Goal: Task Accomplishment & Management: Complete application form

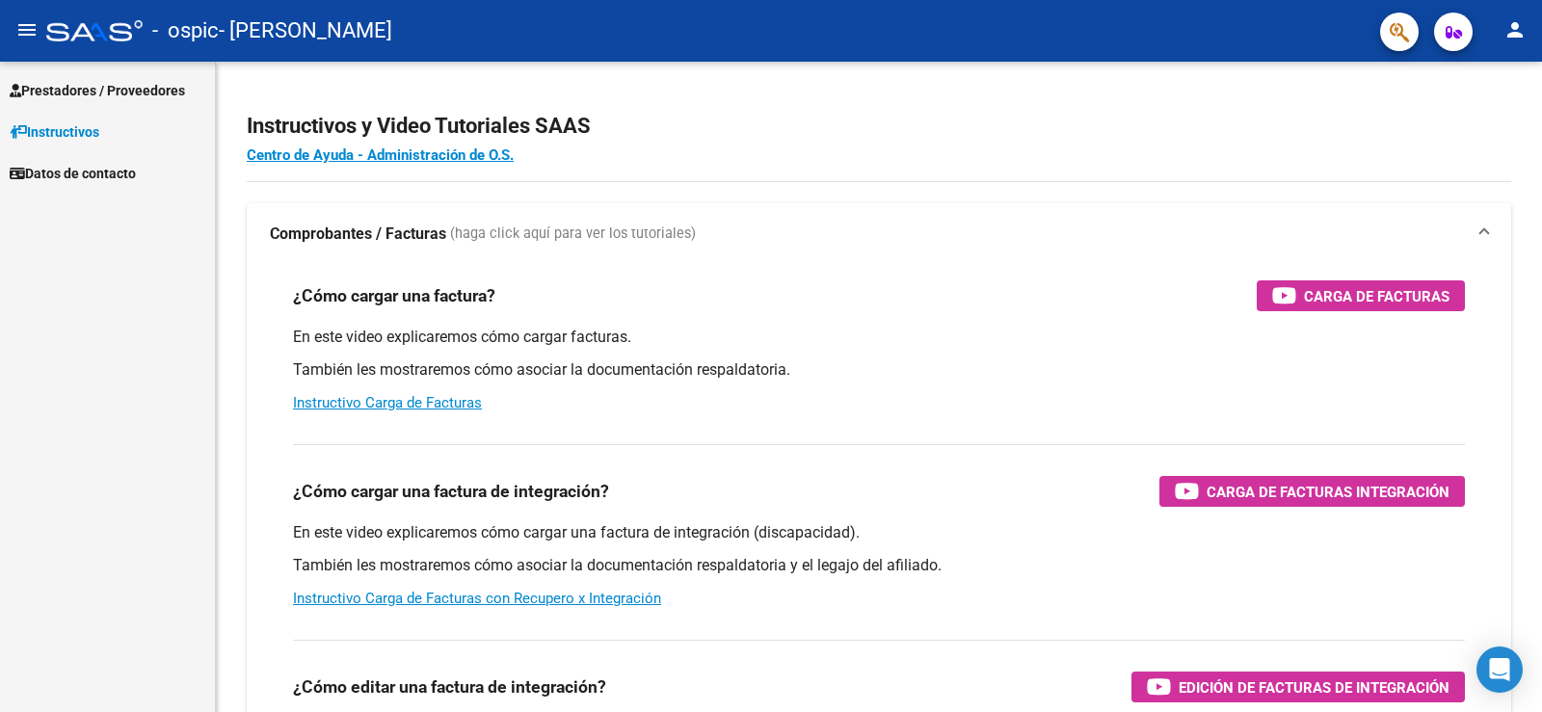
click at [78, 92] on span "Prestadores / Proveedores" at bounding box center [97, 90] width 175 height 21
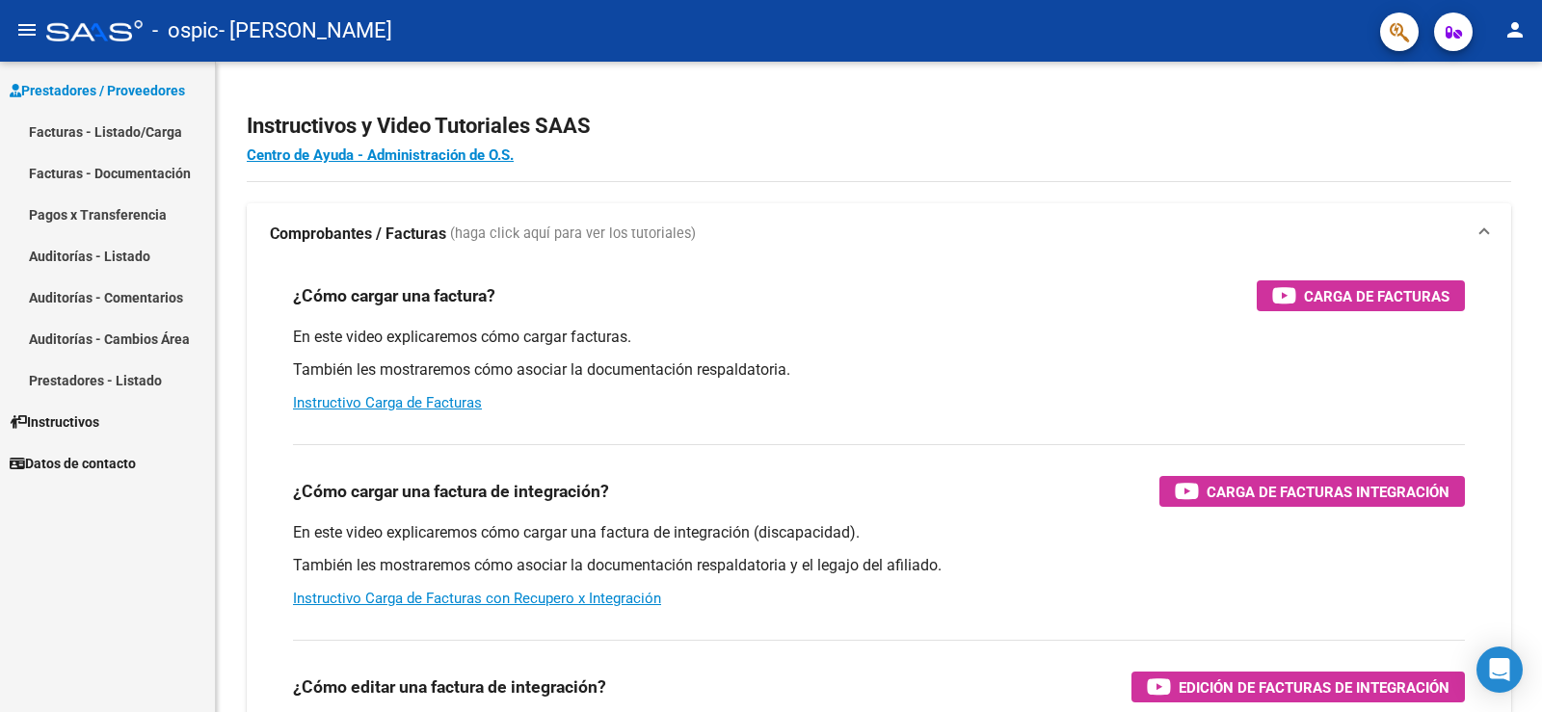
click at [83, 132] on link "Facturas - Listado/Carga" at bounding box center [107, 131] width 215 height 41
click at [101, 127] on link "Facturas - Listado/Carga" at bounding box center [107, 131] width 215 height 41
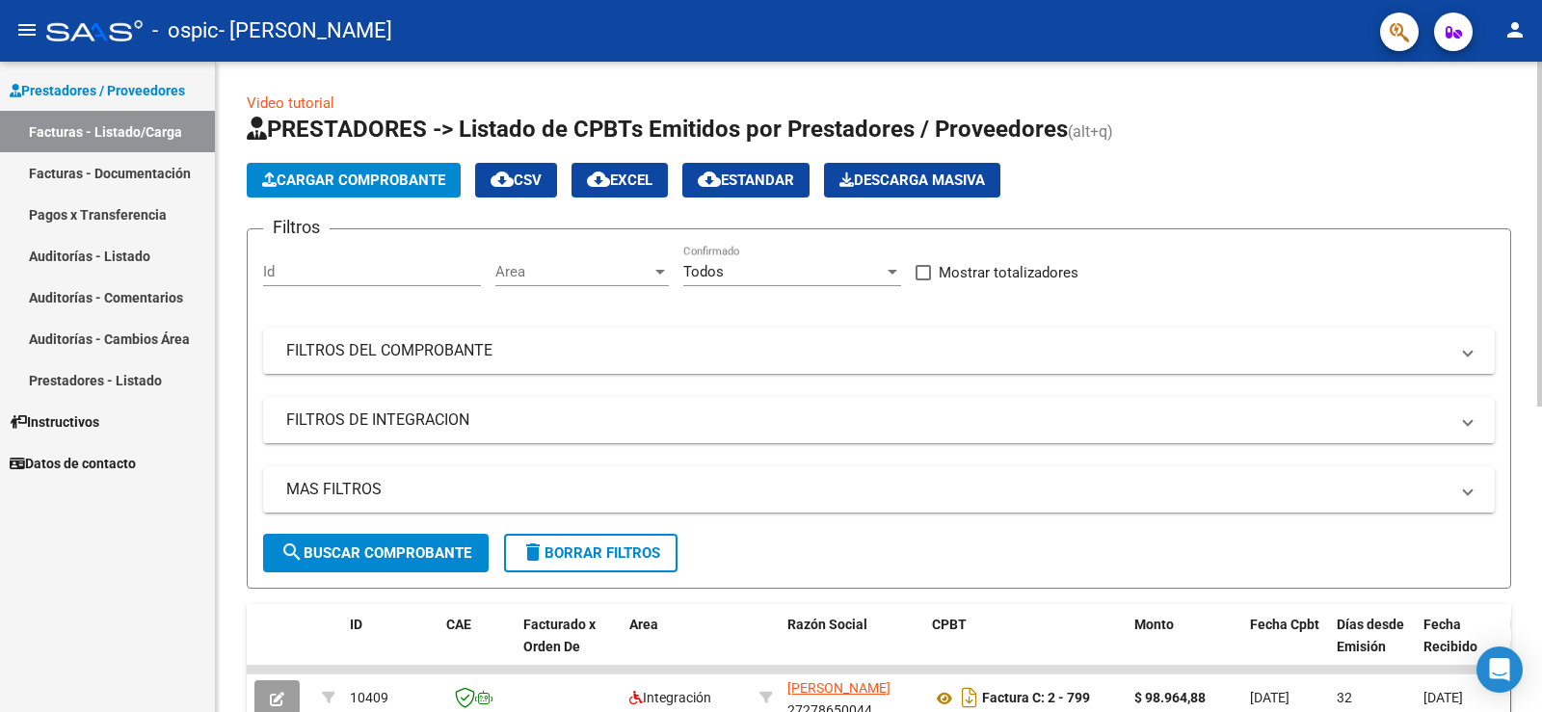
click at [336, 163] on button "Cargar Comprobante" at bounding box center [354, 180] width 214 height 35
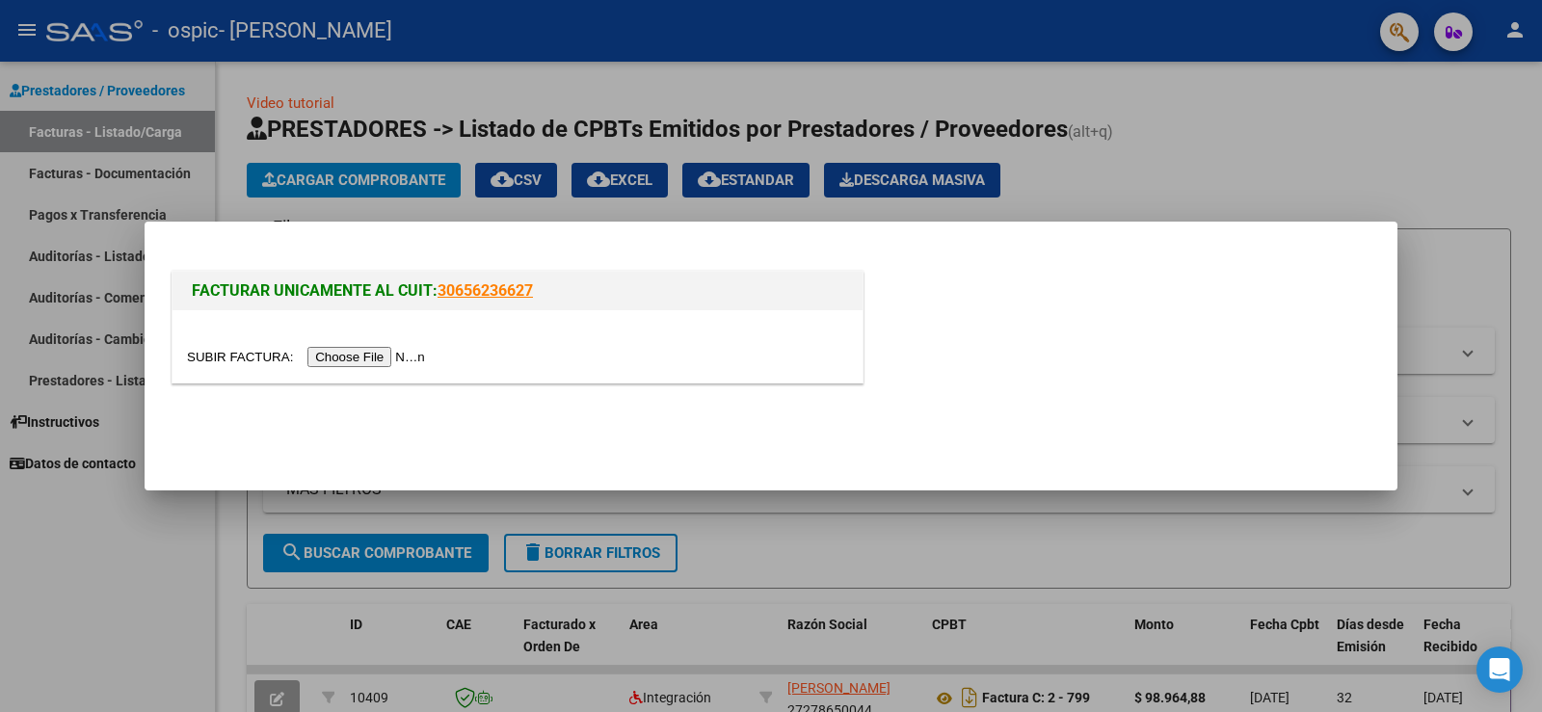
click at [363, 354] on input "file" at bounding box center [309, 357] width 244 height 20
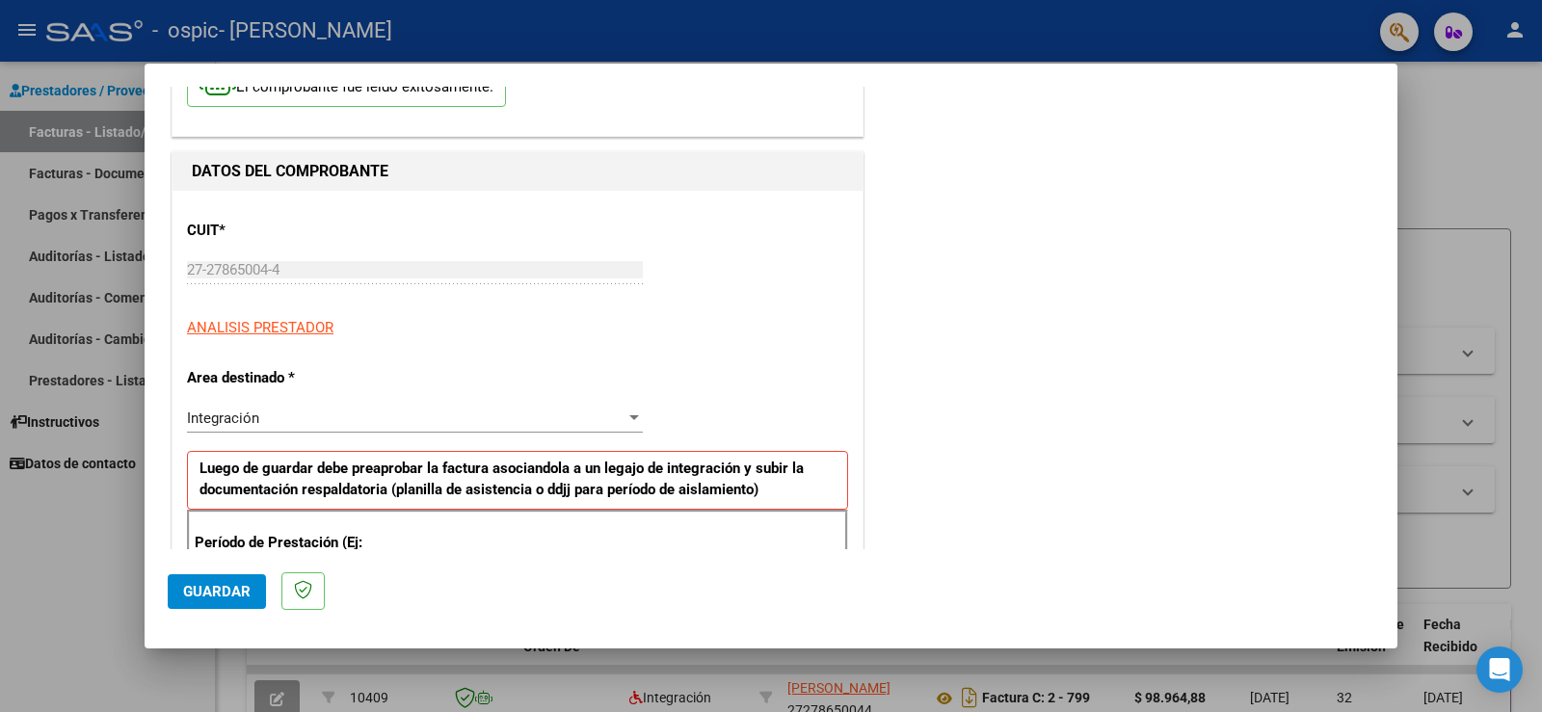
scroll to position [234, 0]
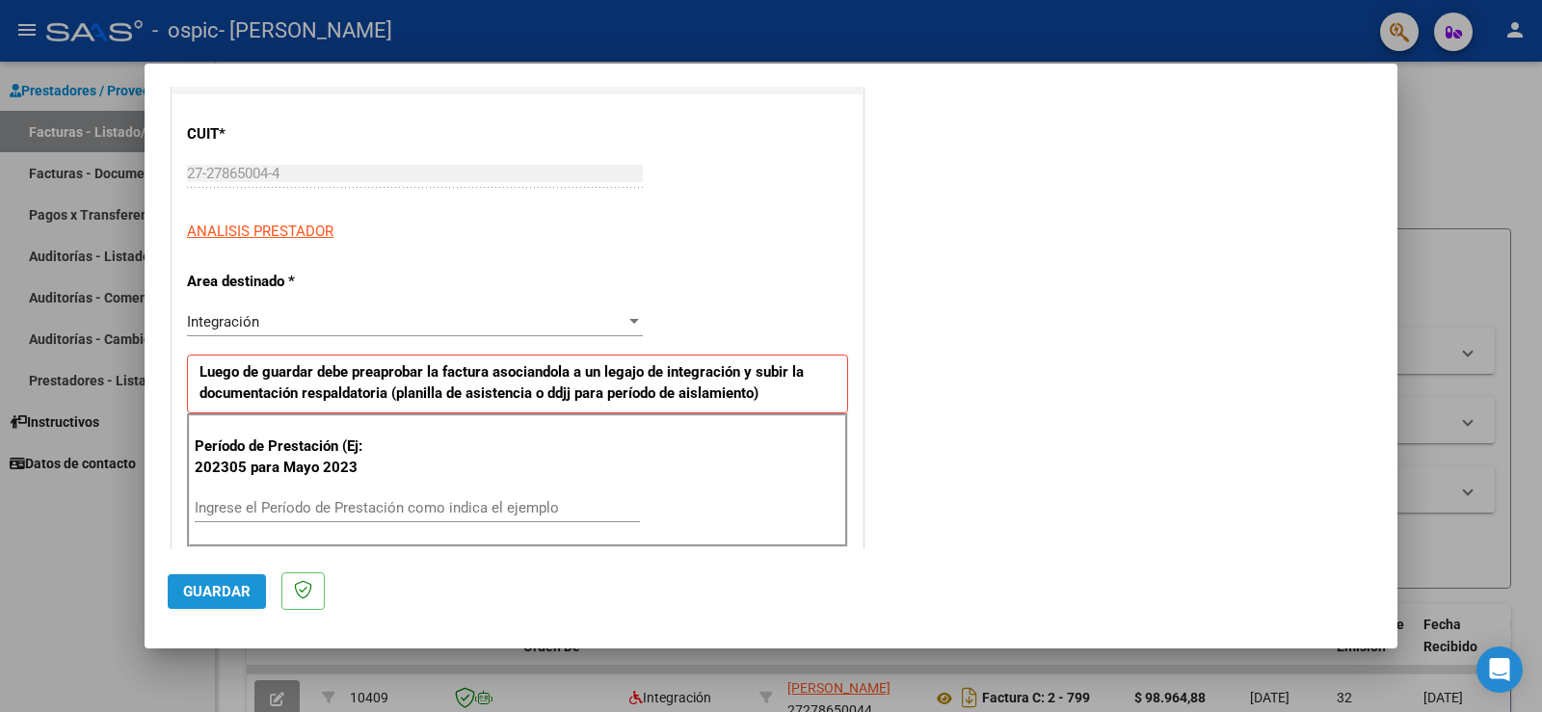
click at [226, 595] on span "Guardar" at bounding box center [216, 591] width 67 height 17
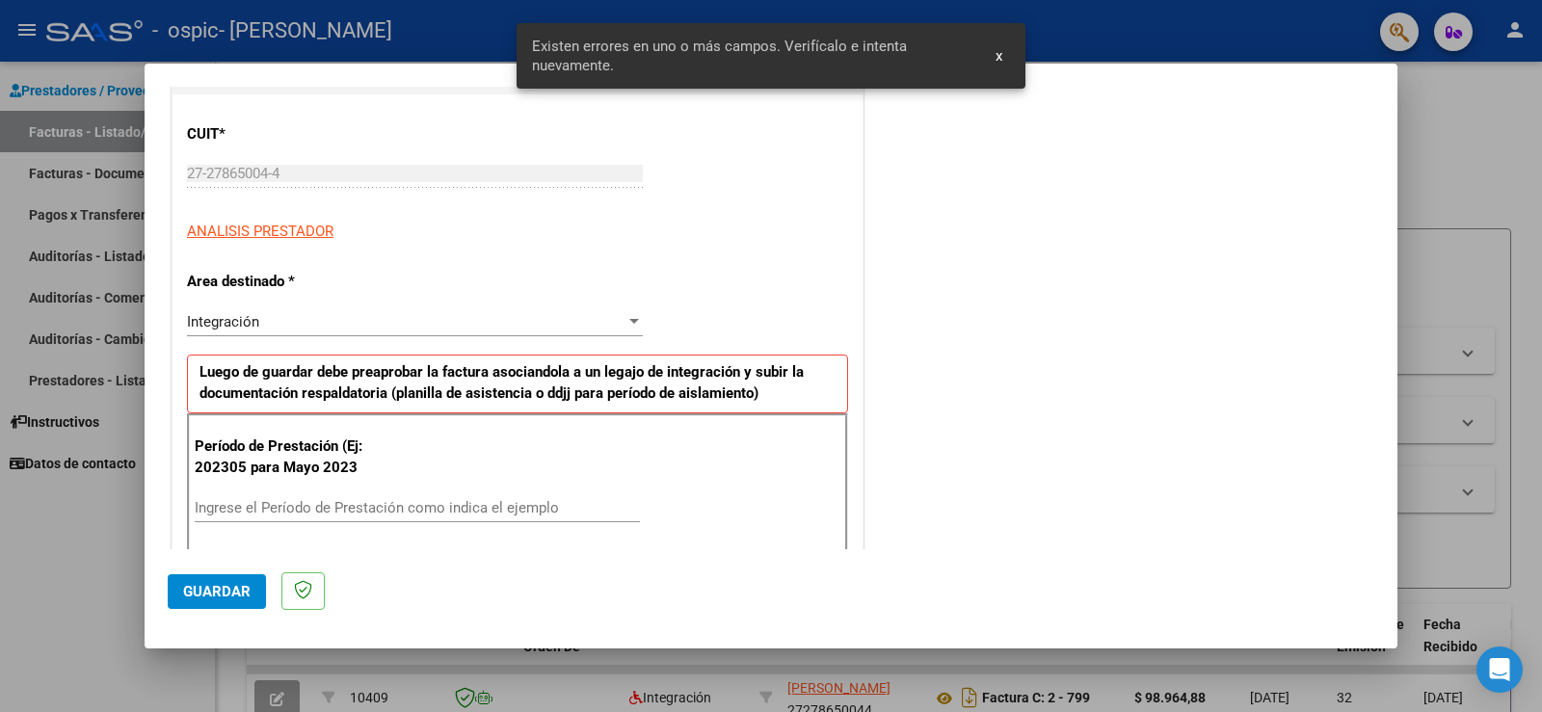
scroll to position [404, 0]
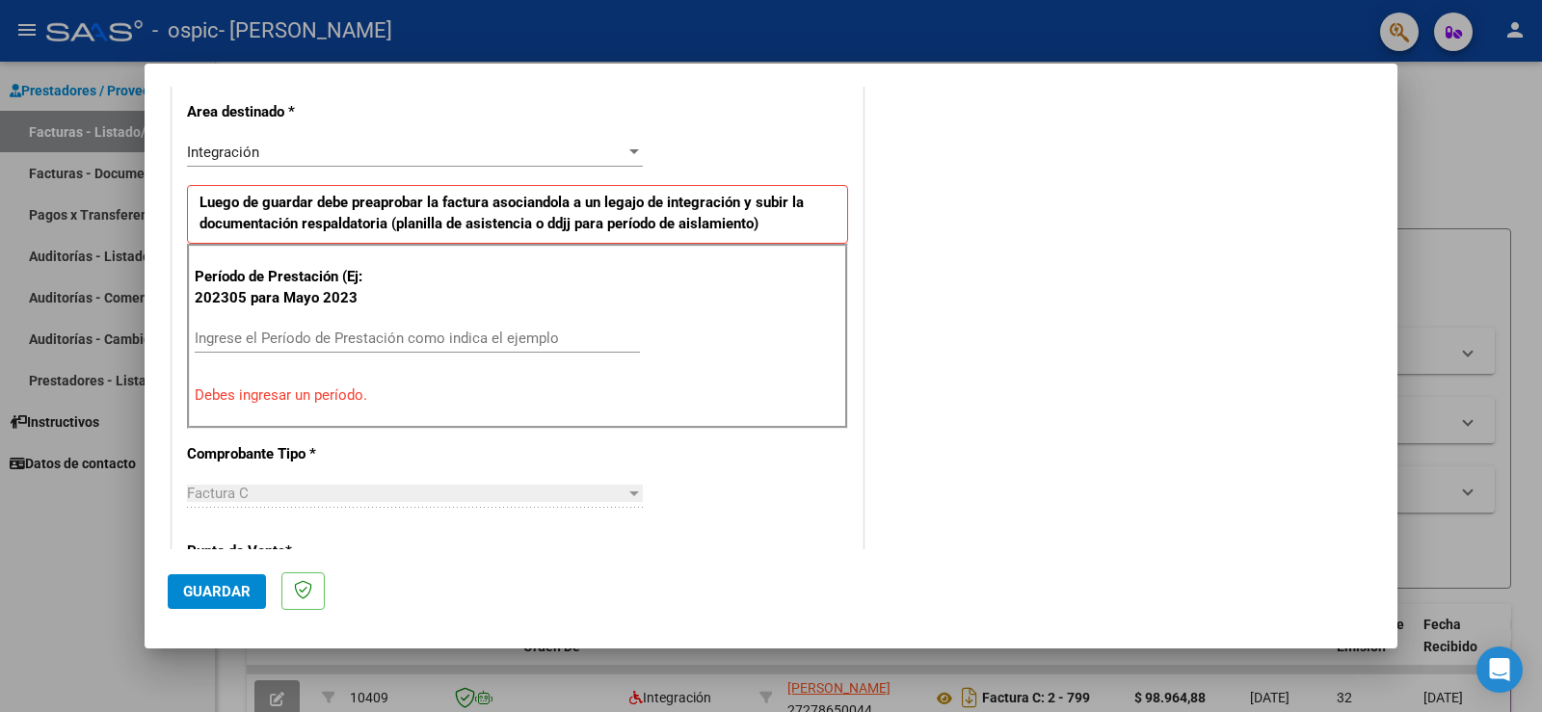
click at [248, 350] on div "Ingrese el Período de Prestación como indica el ejemplo" at bounding box center [417, 338] width 445 height 29
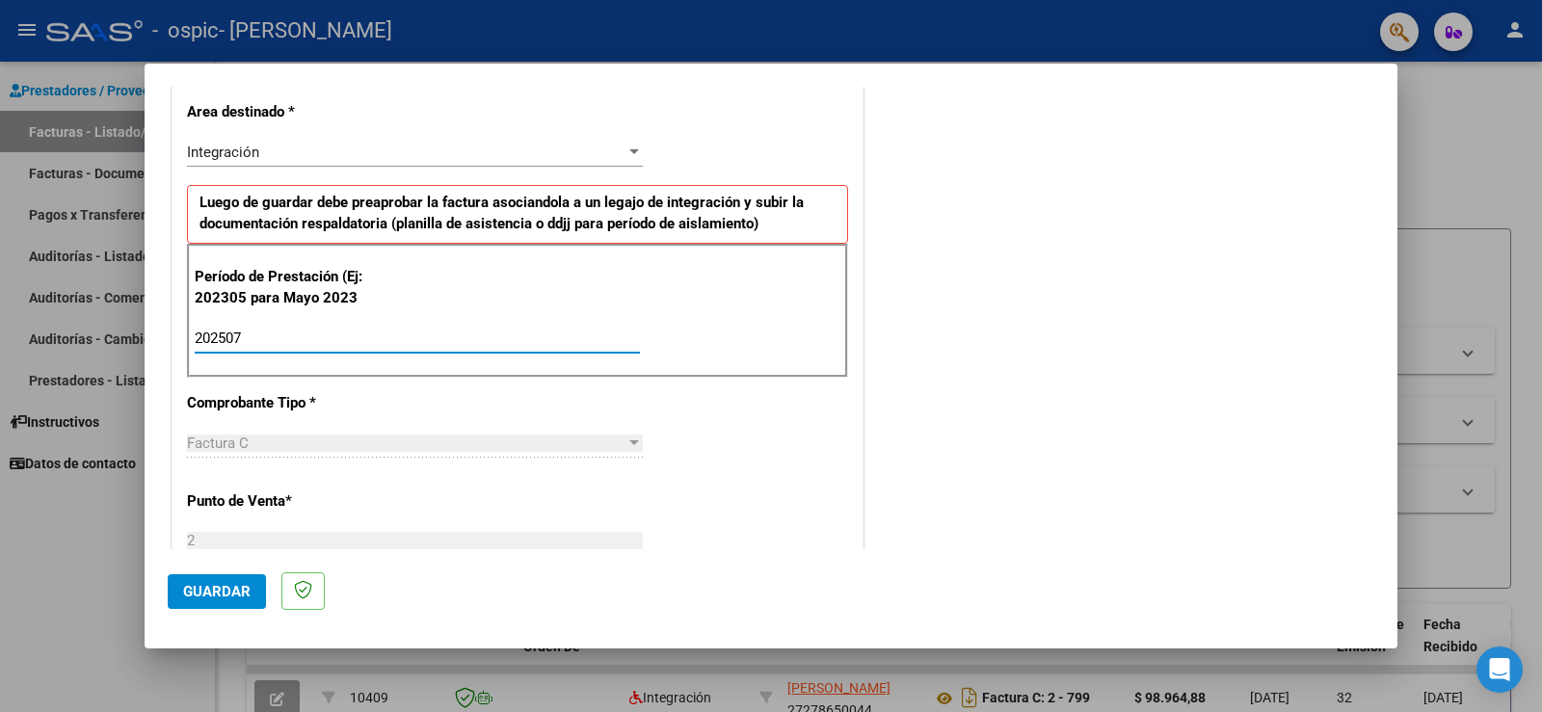
type input "202507"
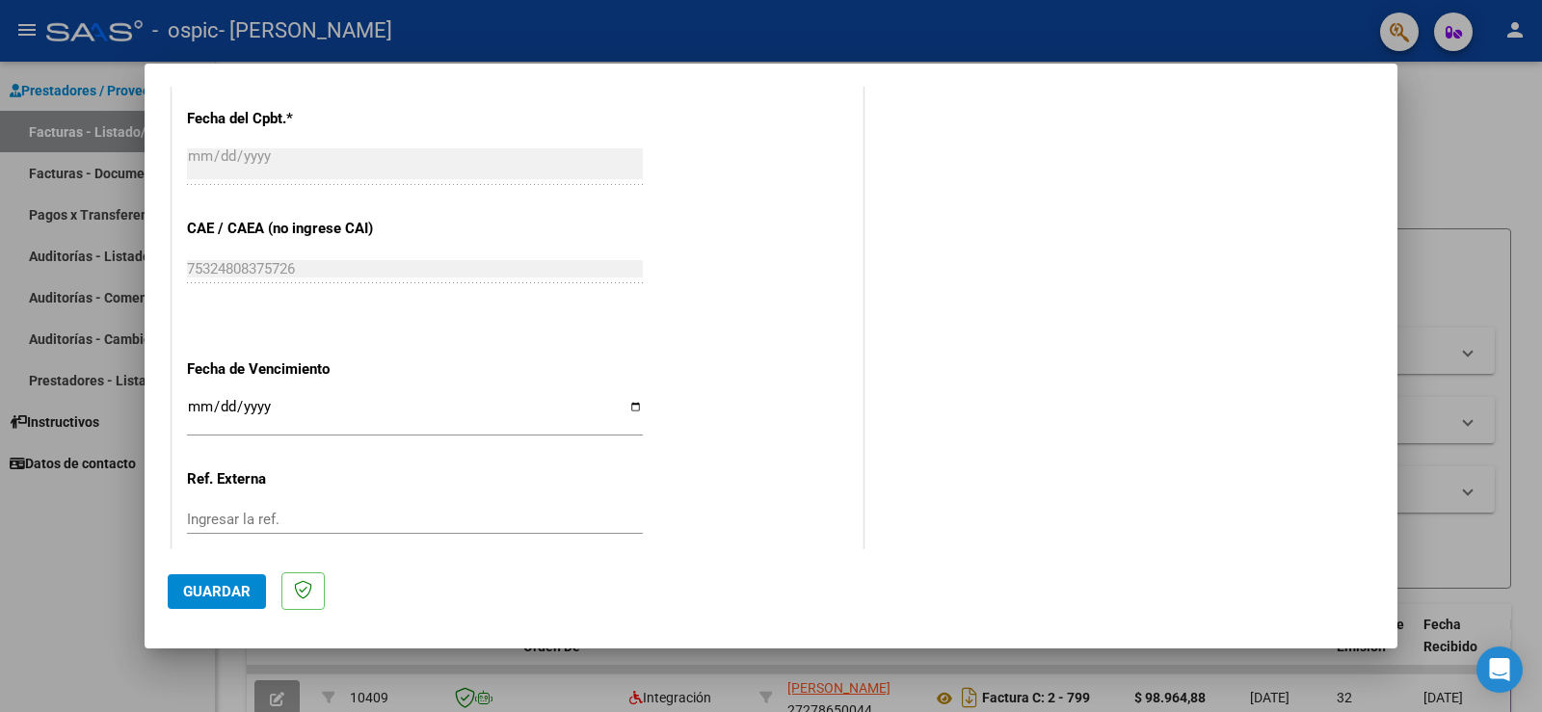
scroll to position [1198, 0]
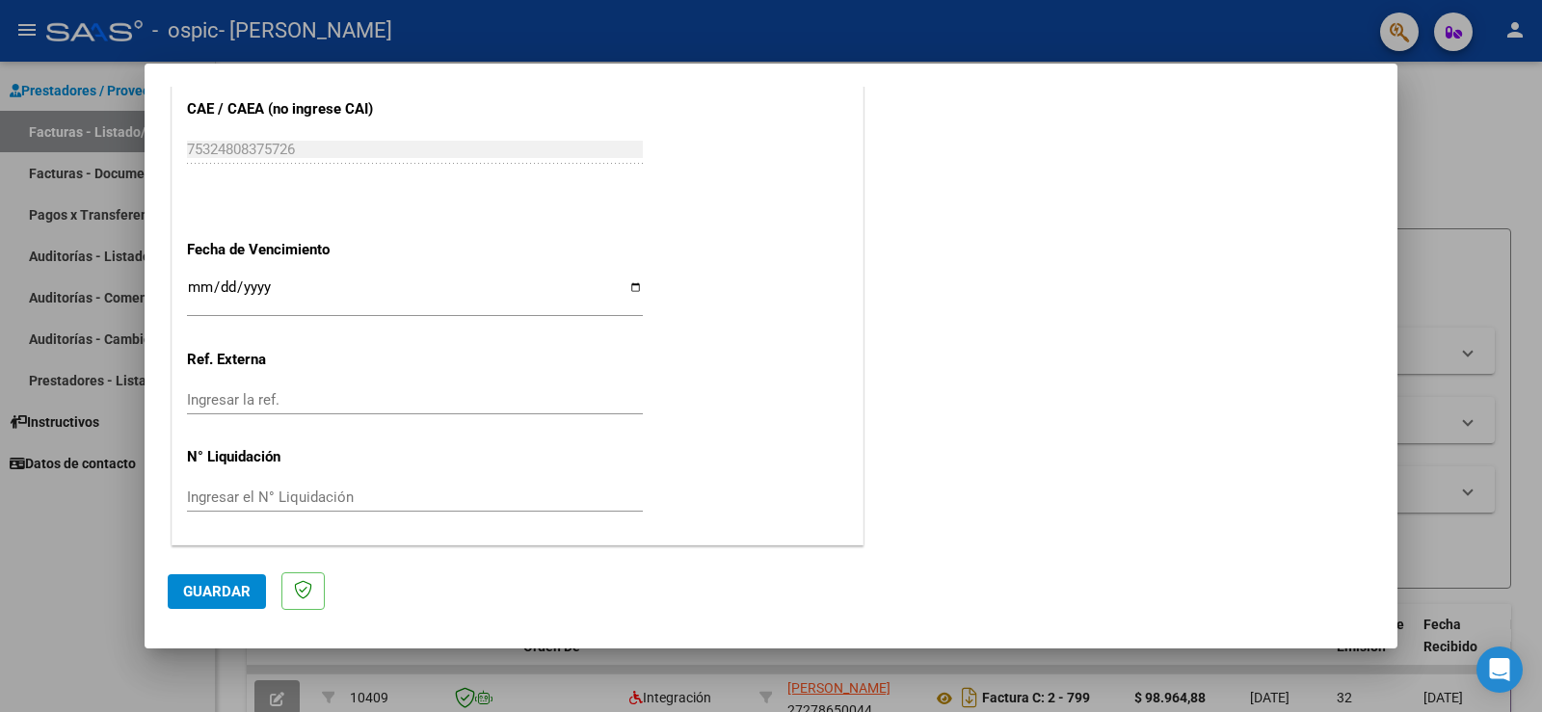
click at [226, 588] on span "Guardar" at bounding box center [216, 591] width 67 height 17
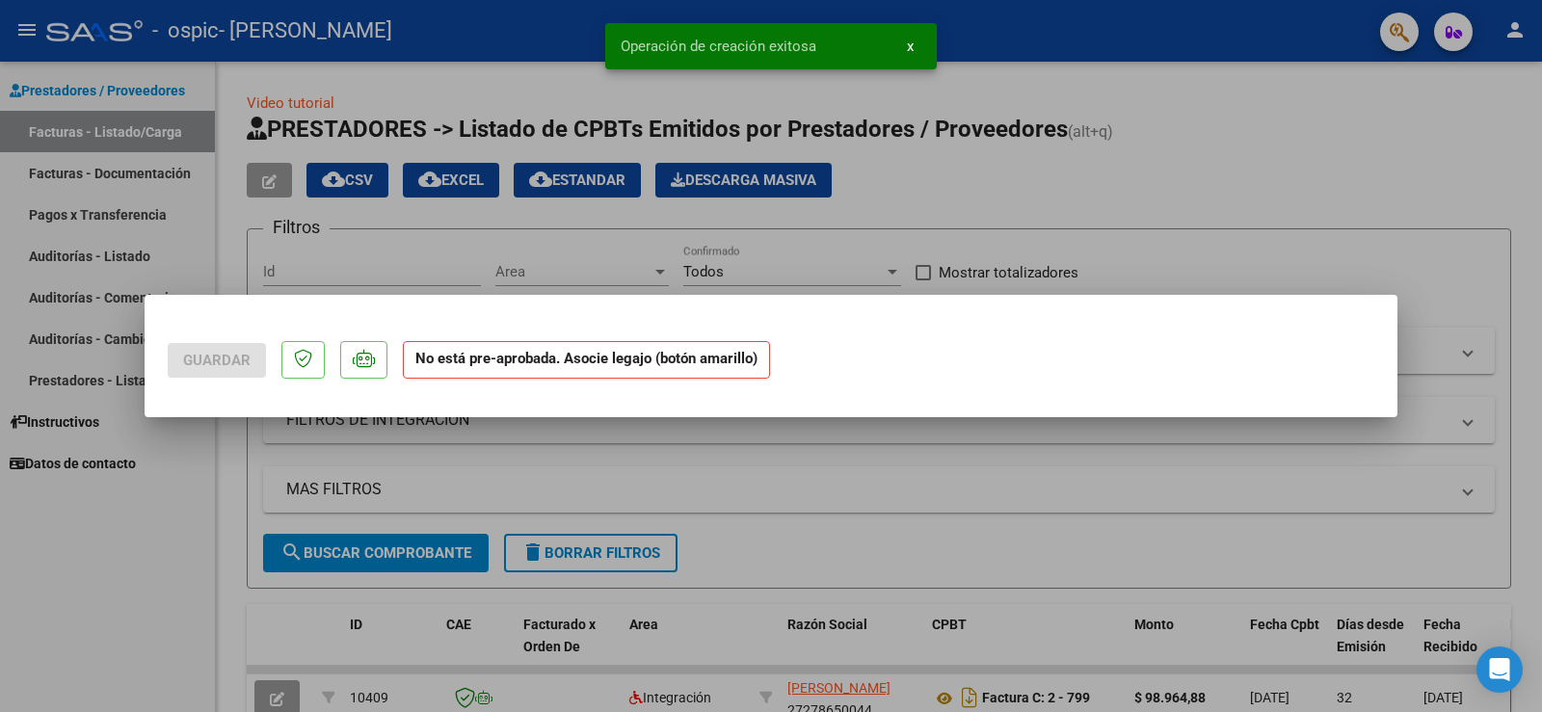
scroll to position [0, 0]
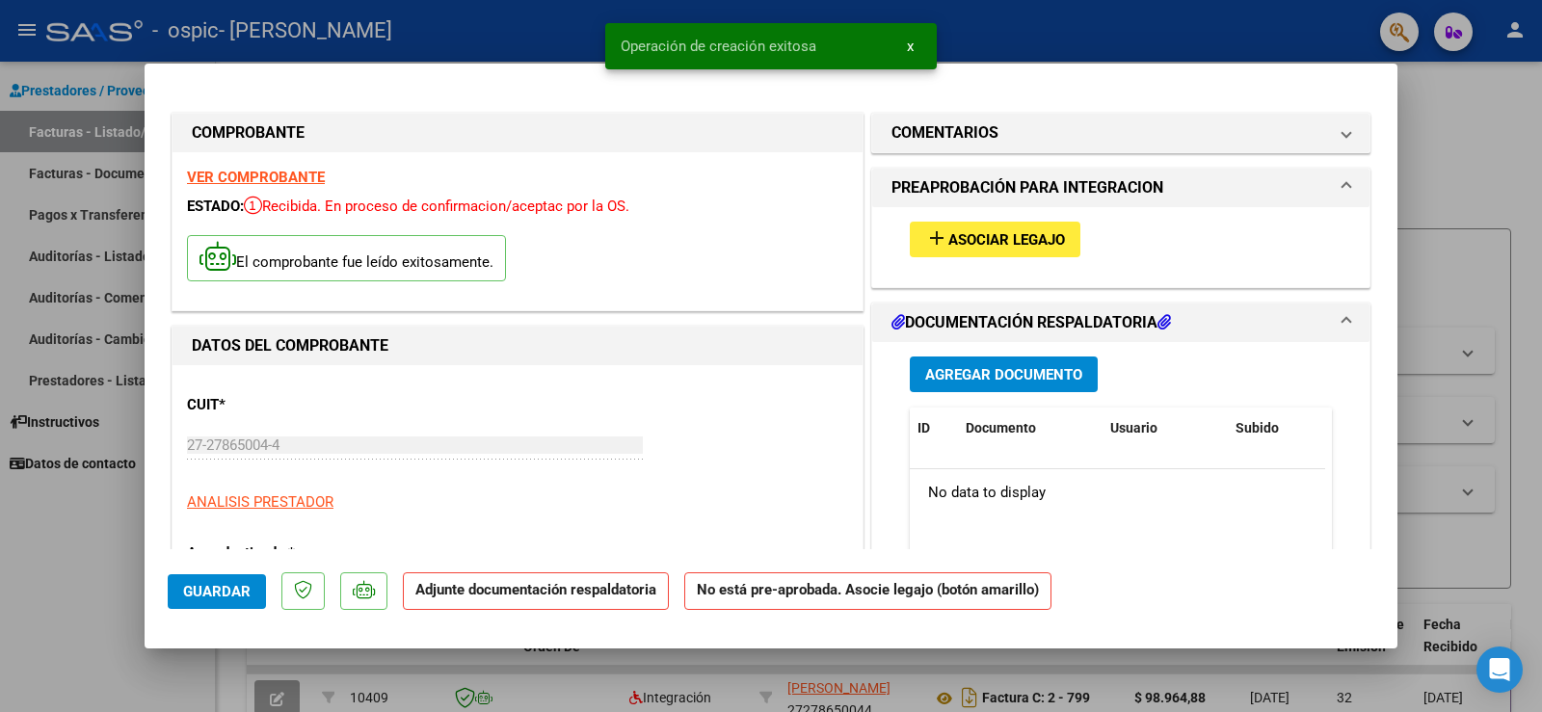
click at [969, 231] on span "add Asociar Legajo" at bounding box center [995, 238] width 140 height 17
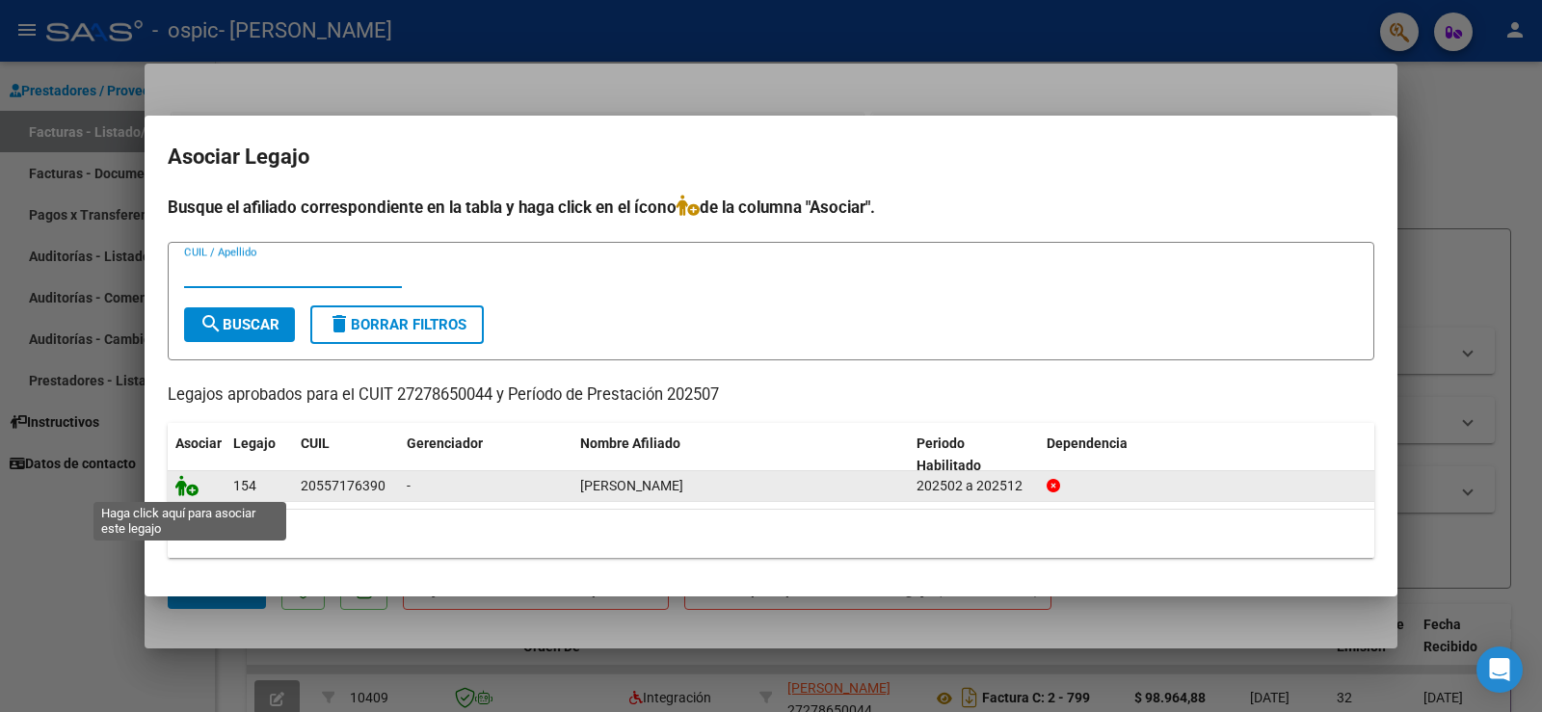
click at [191, 489] on icon at bounding box center [186, 485] width 23 height 21
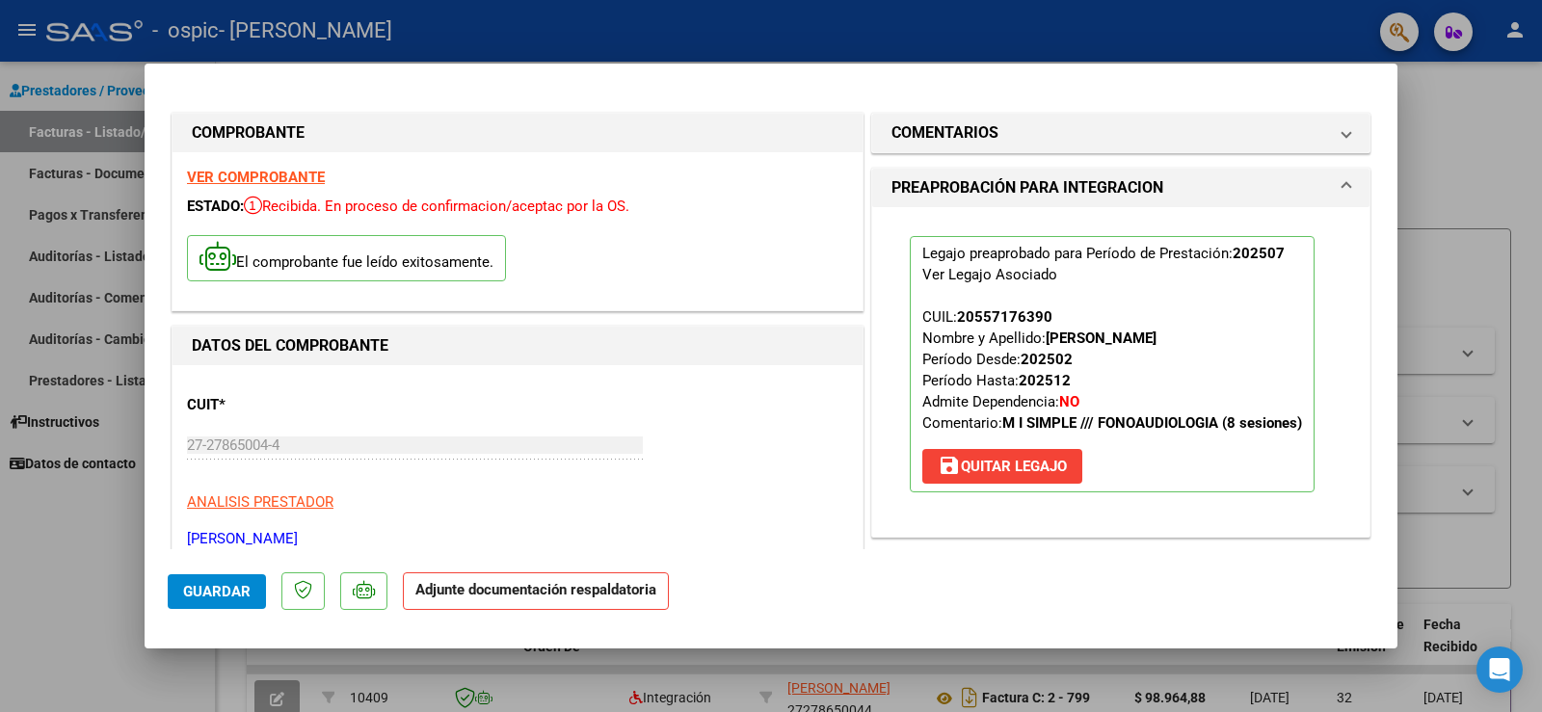
click at [220, 589] on span "Guardar" at bounding box center [216, 591] width 67 height 17
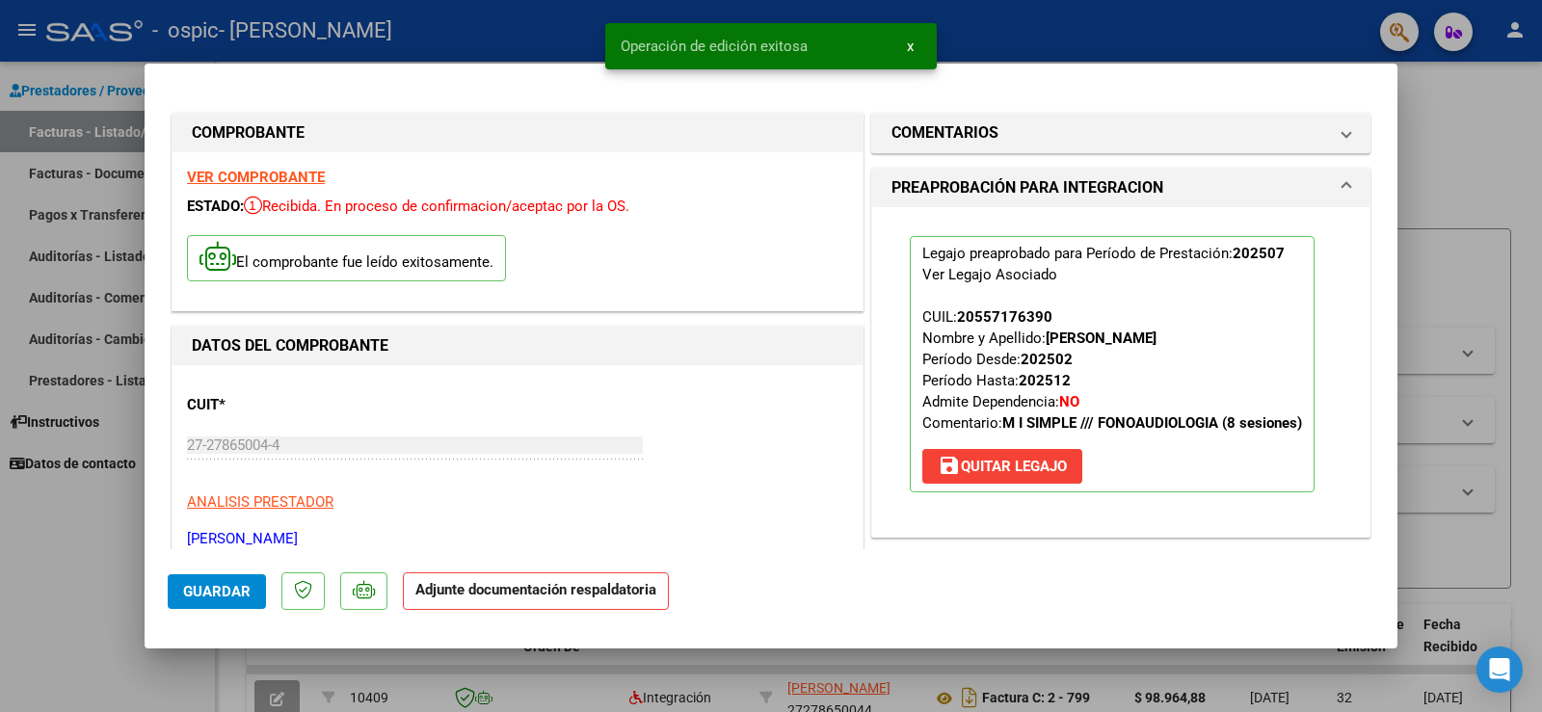
click at [543, 599] on p "Adjunte documentación respaldatoria" at bounding box center [536, 591] width 266 height 38
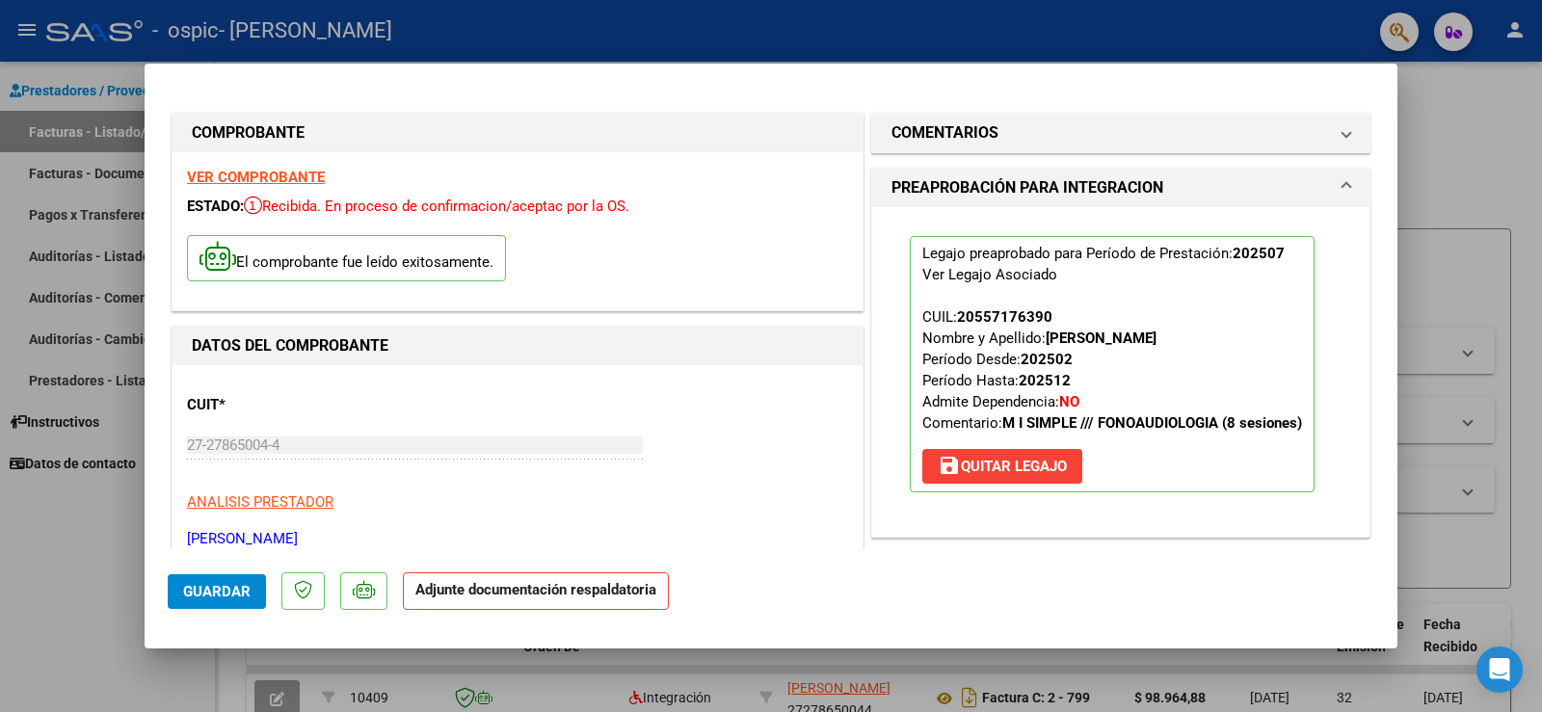
click at [514, 594] on strong "Adjunte documentación respaldatoria" at bounding box center [535, 589] width 241 height 17
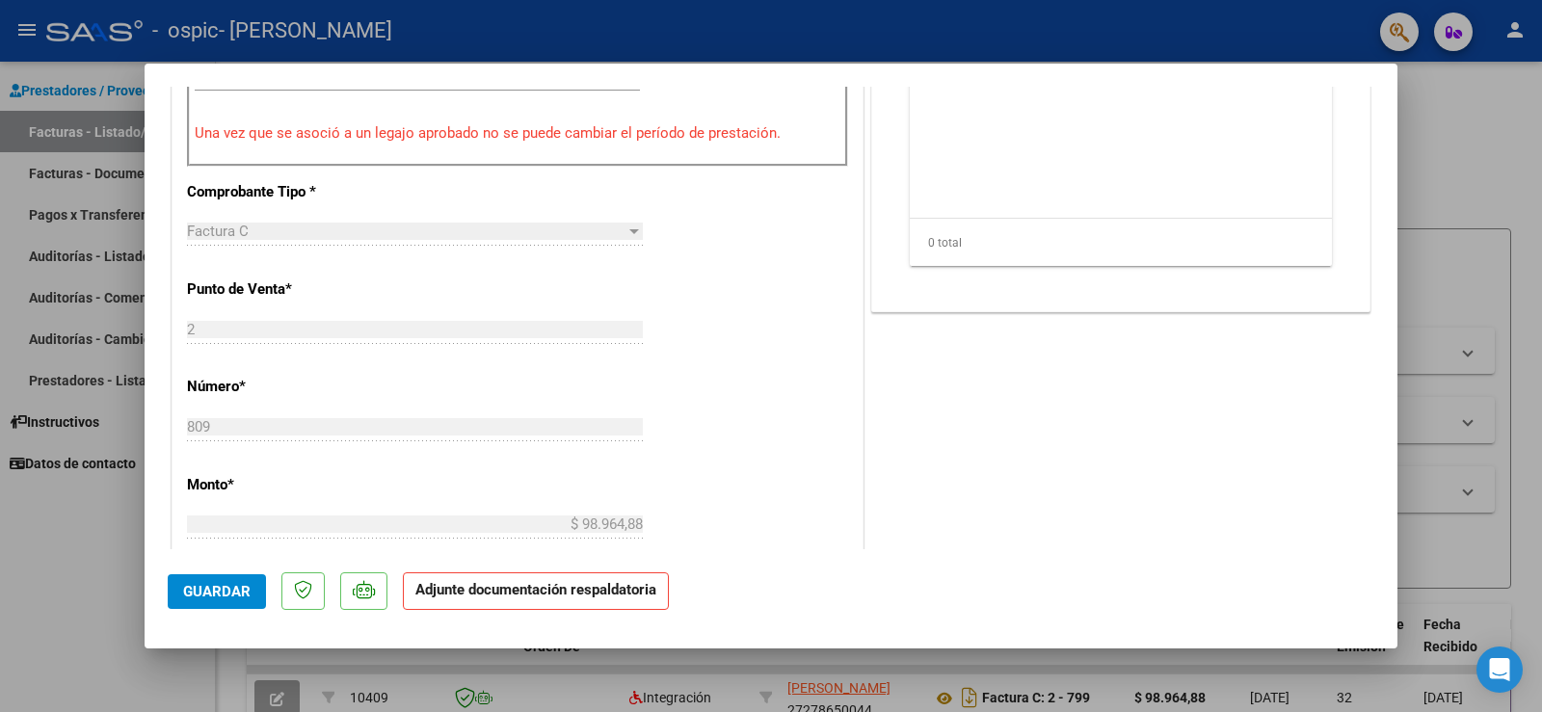
scroll to position [395, 0]
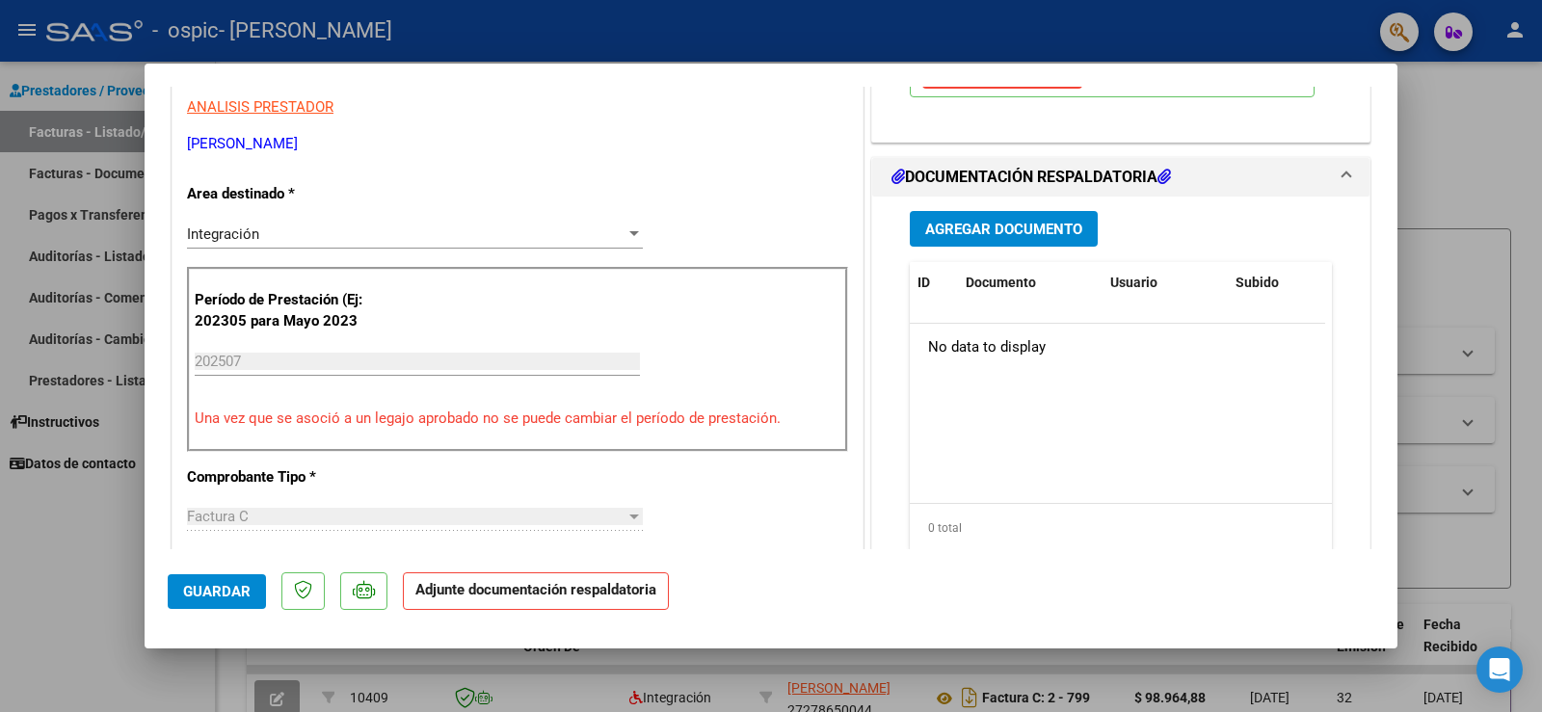
click at [944, 224] on span "Agregar Documento" at bounding box center [1003, 229] width 157 height 17
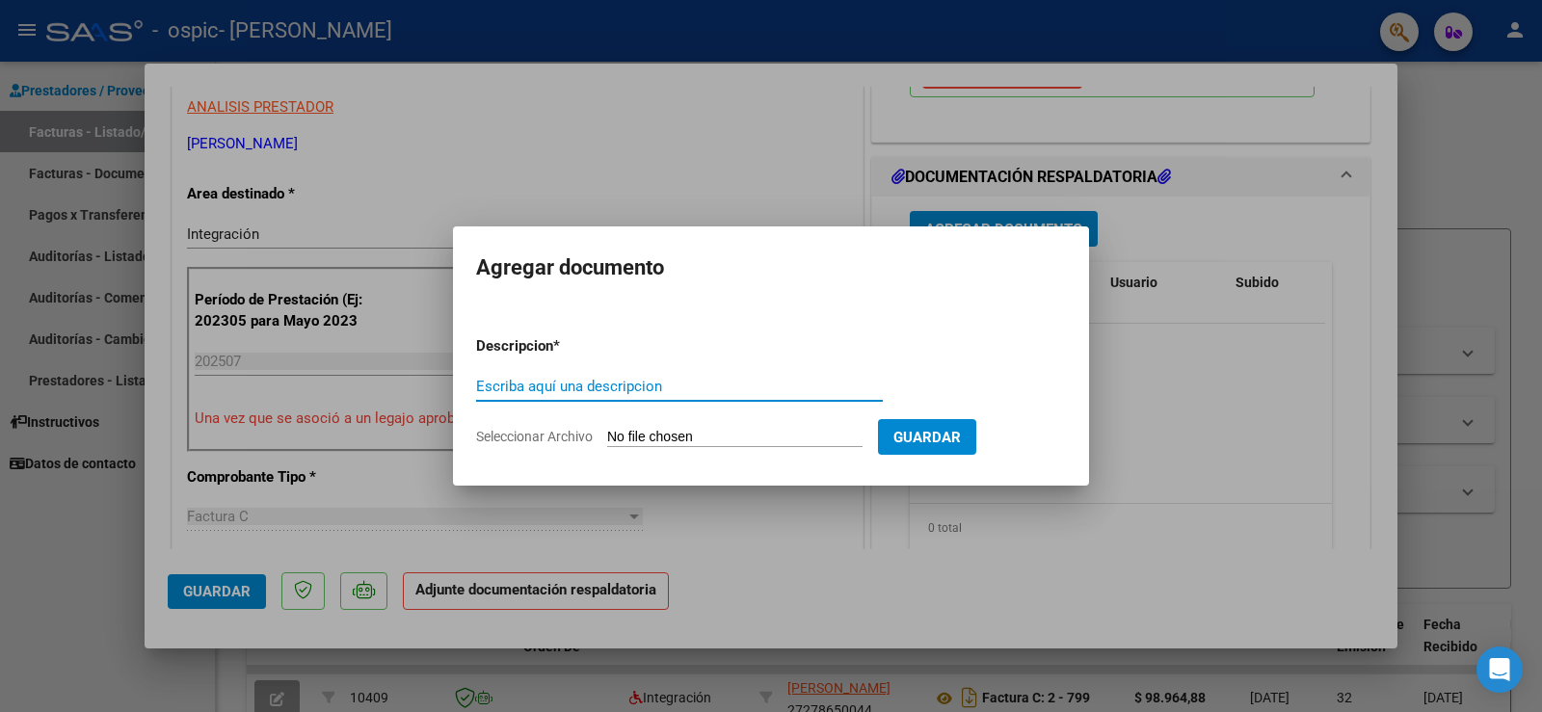
click at [741, 439] on input "Seleccionar Archivo" at bounding box center [734, 438] width 255 height 18
type input "C:\fakepath\asistencia julio.pdf"
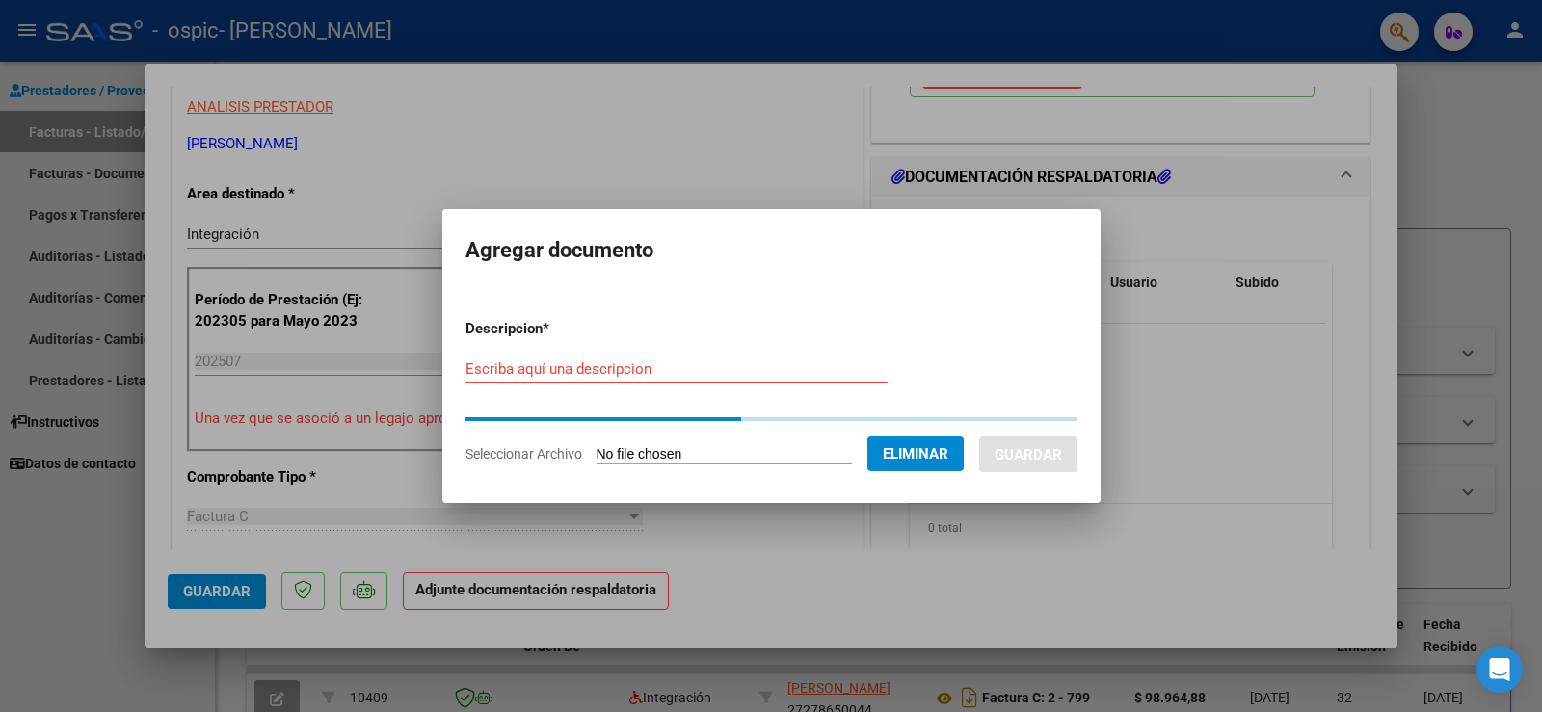
click at [662, 370] on input "Escriba aquí una descripcion" at bounding box center [676, 368] width 422 height 17
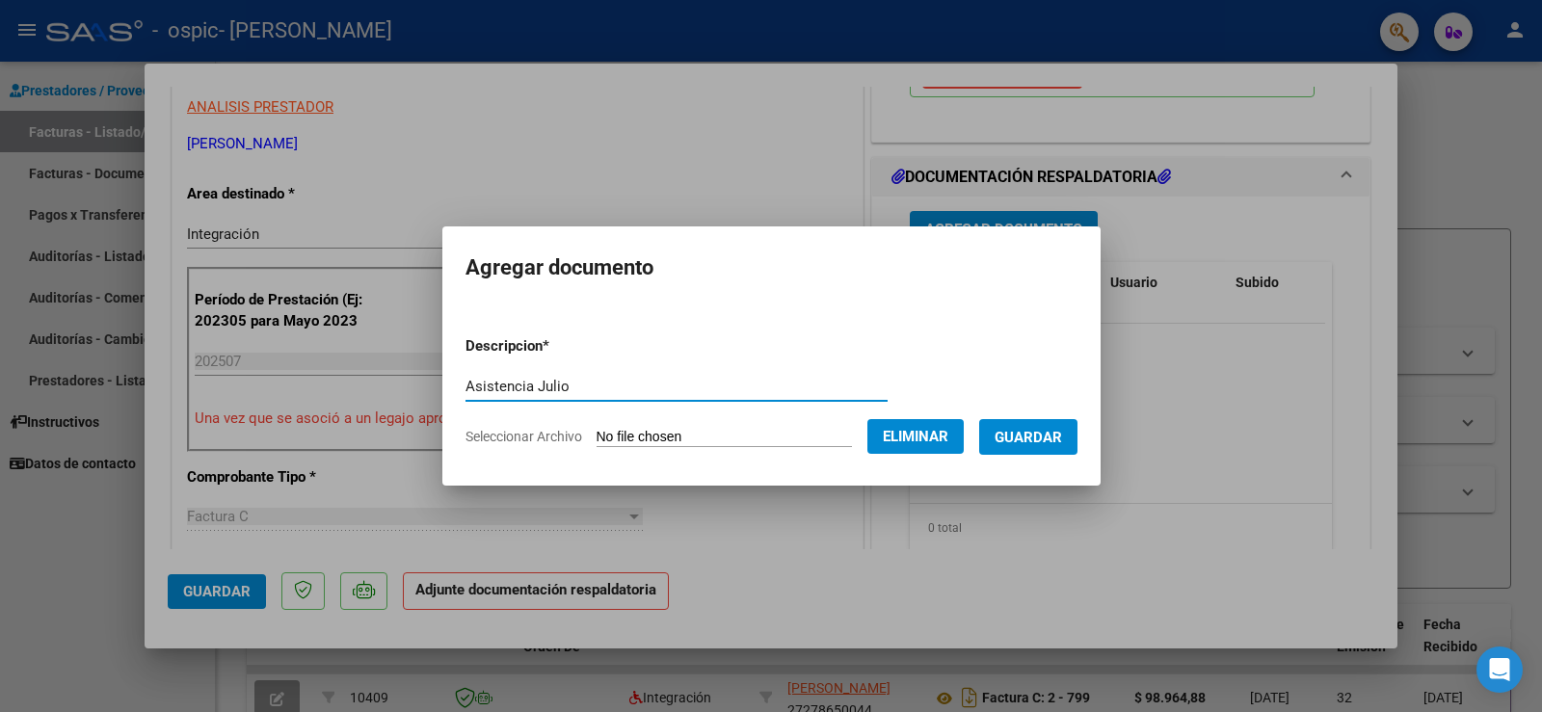
type input "Asistencia Julio"
click at [1034, 428] on span "Guardar" at bounding box center [1028, 436] width 67 height 17
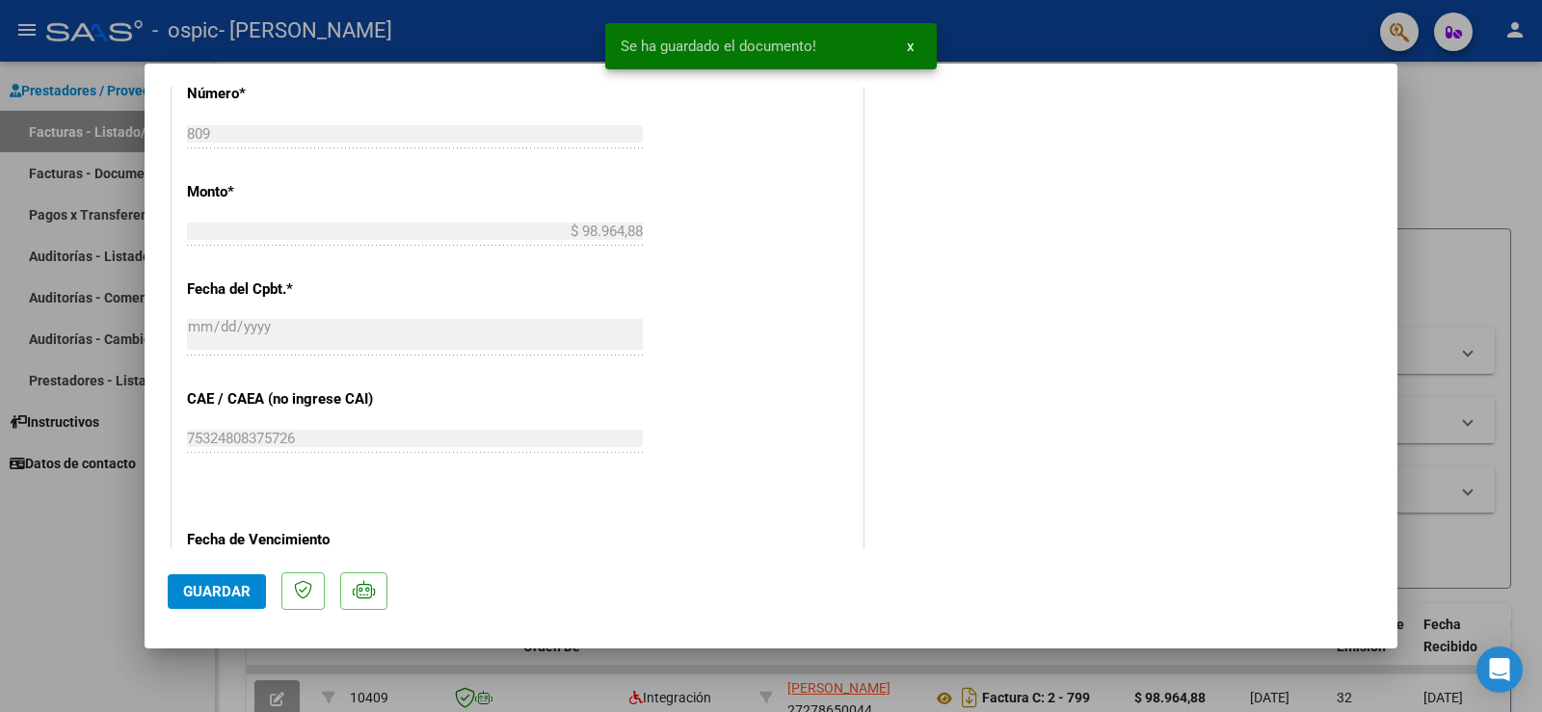
scroll to position [1262, 0]
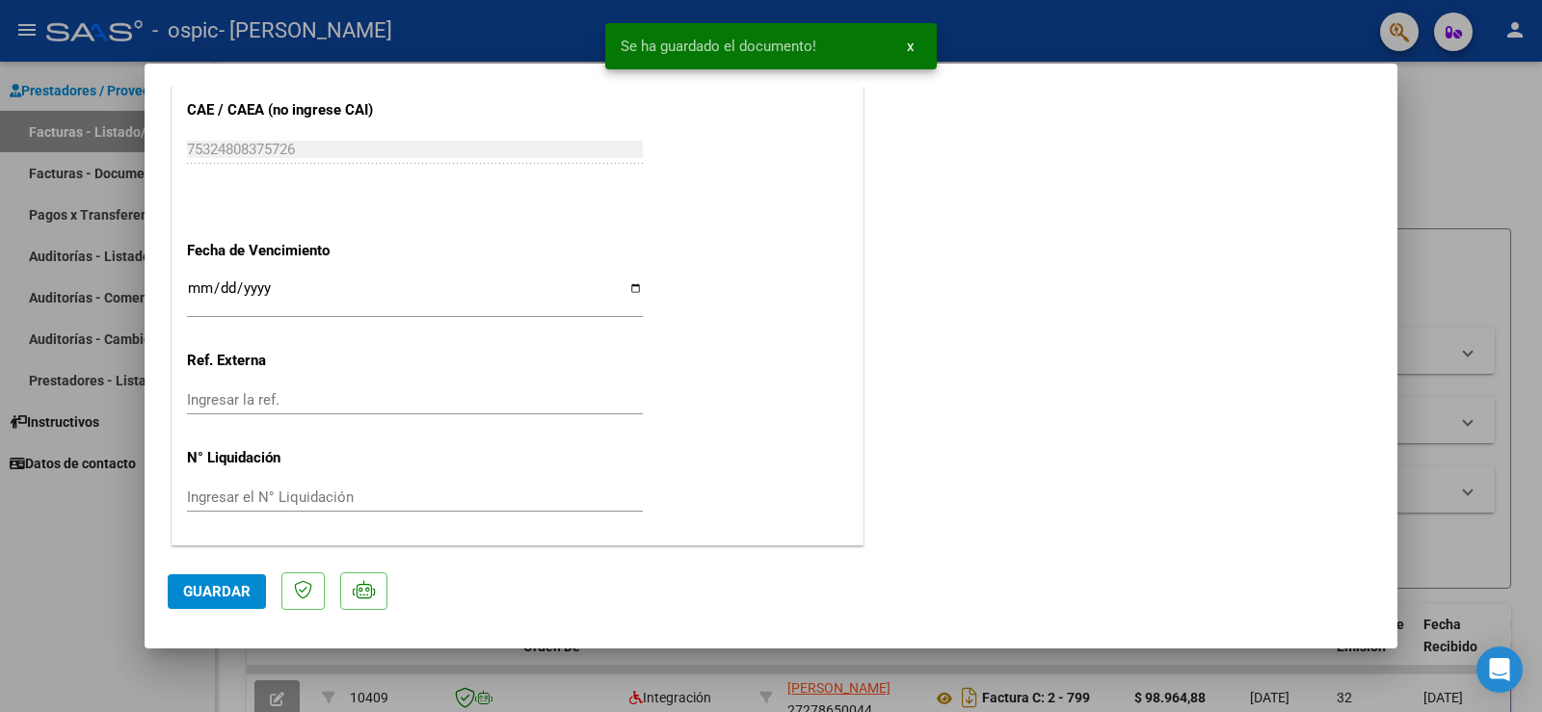
click at [213, 594] on span "Guardar" at bounding box center [216, 591] width 67 height 17
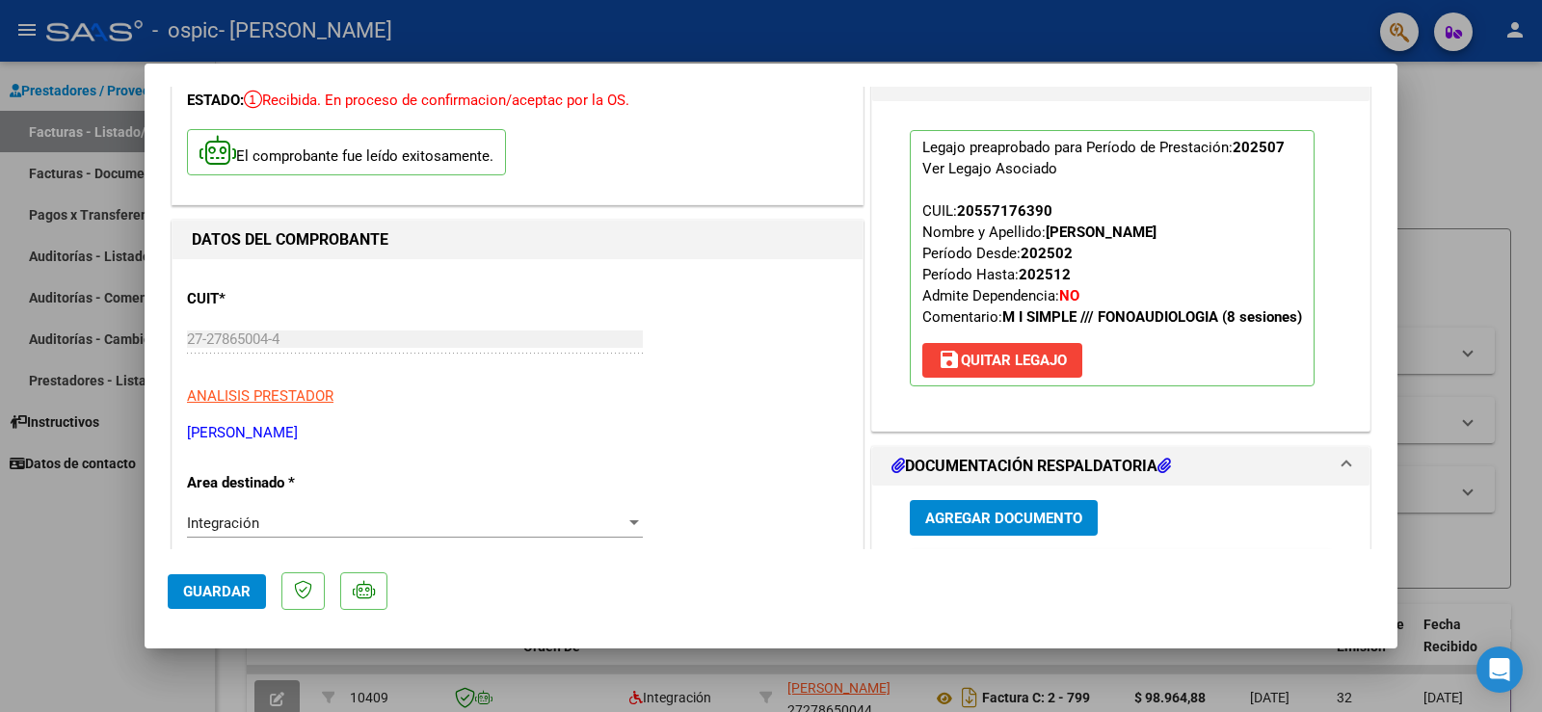
scroll to position [491, 0]
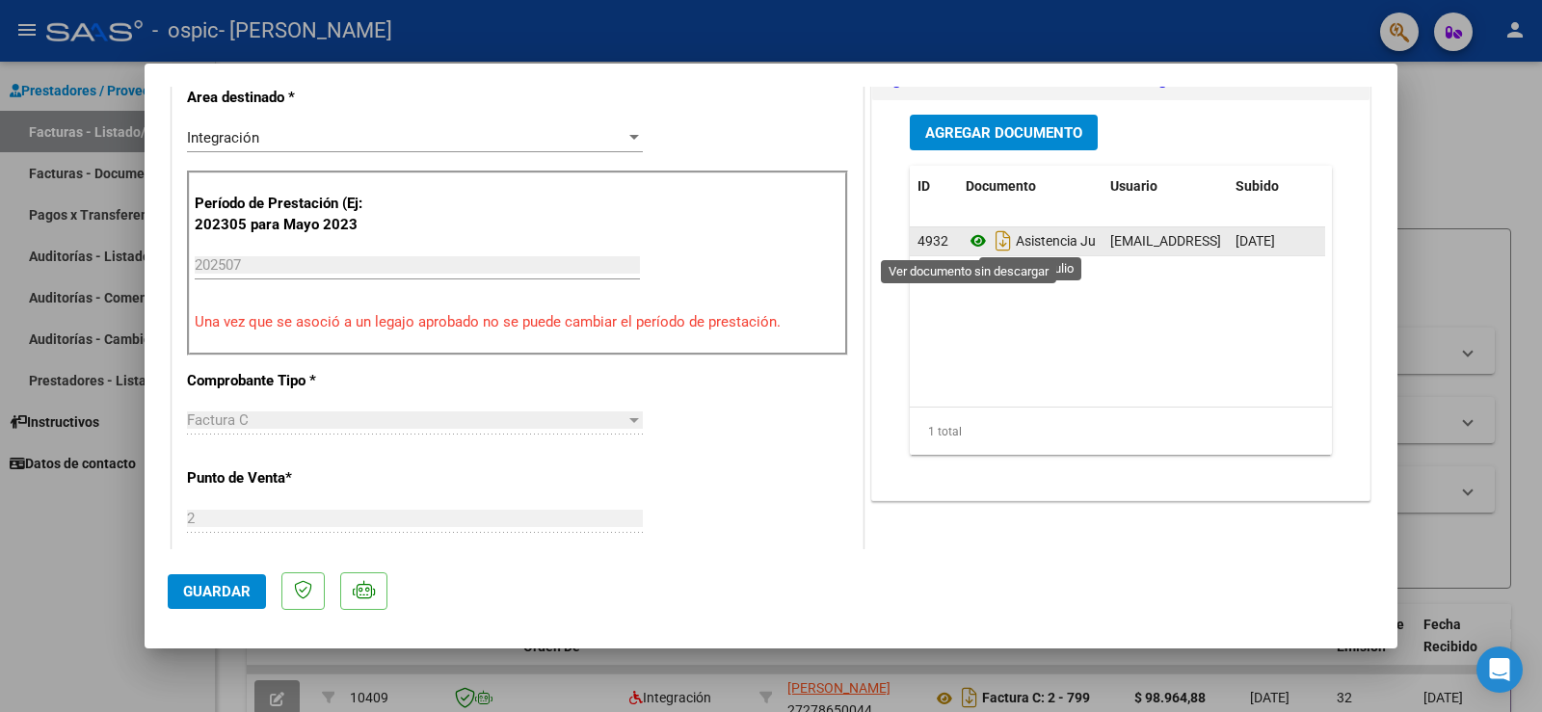
click at [967, 237] on icon at bounding box center [978, 240] width 25 height 23
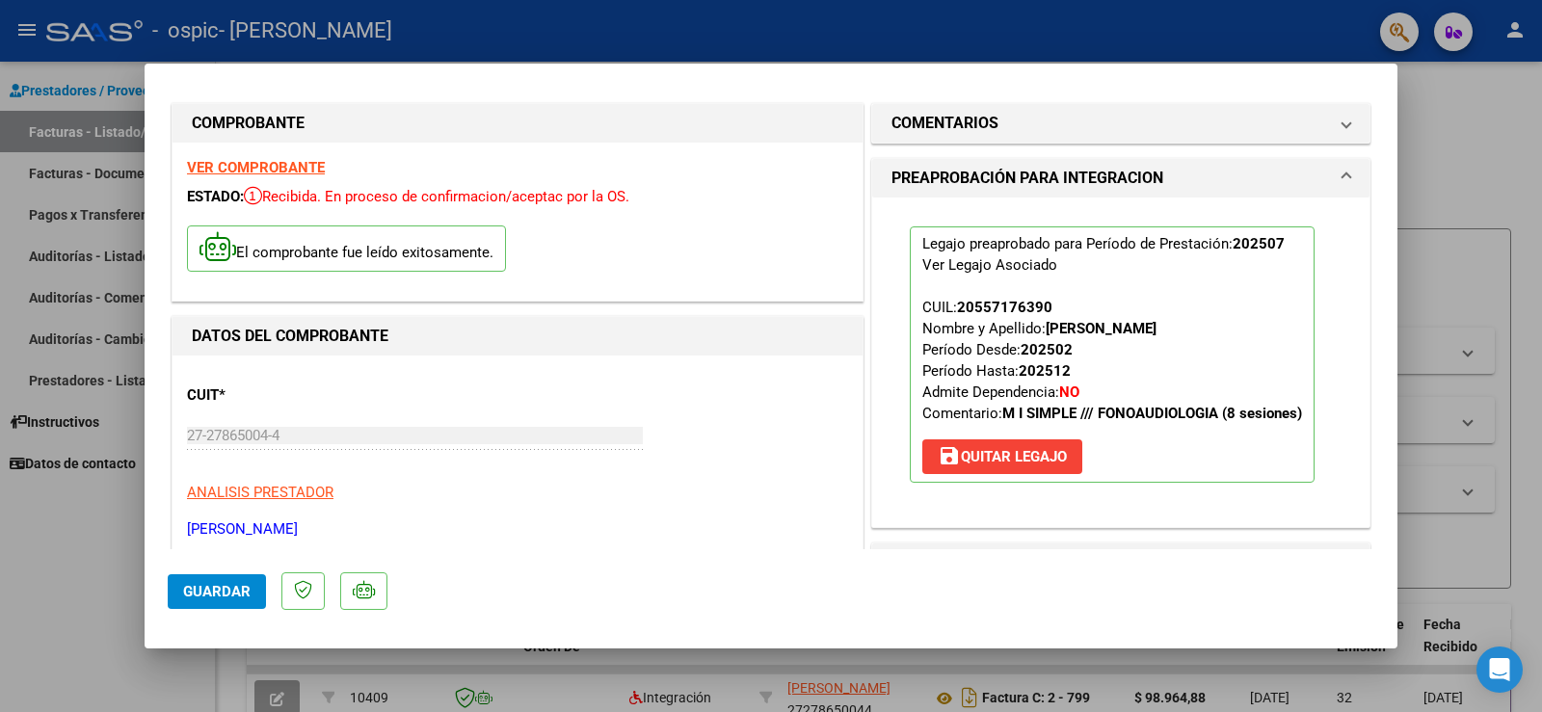
scroll to position [0, 0]
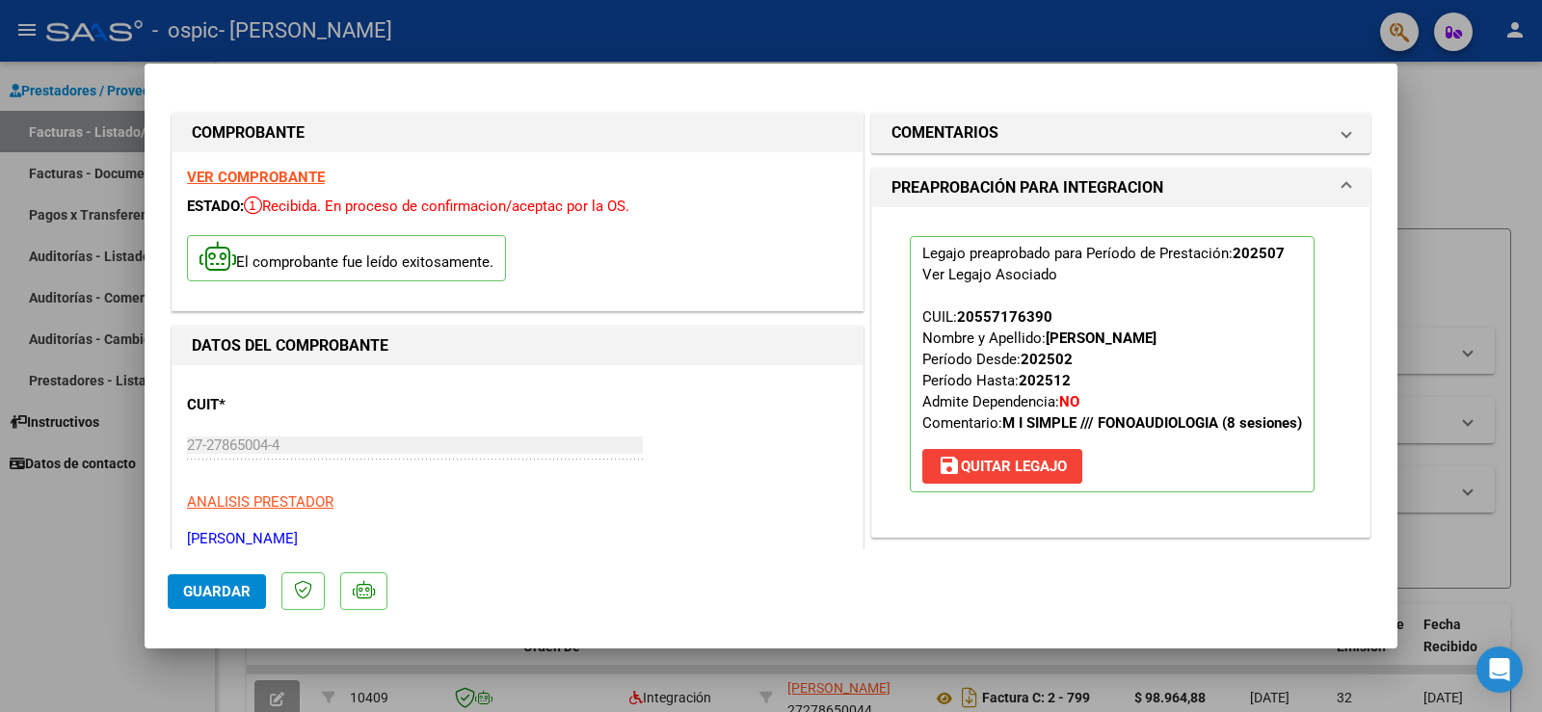
click at [225, 584] on span "Guardar" at bounding box center [216, 591] width 67 height 17
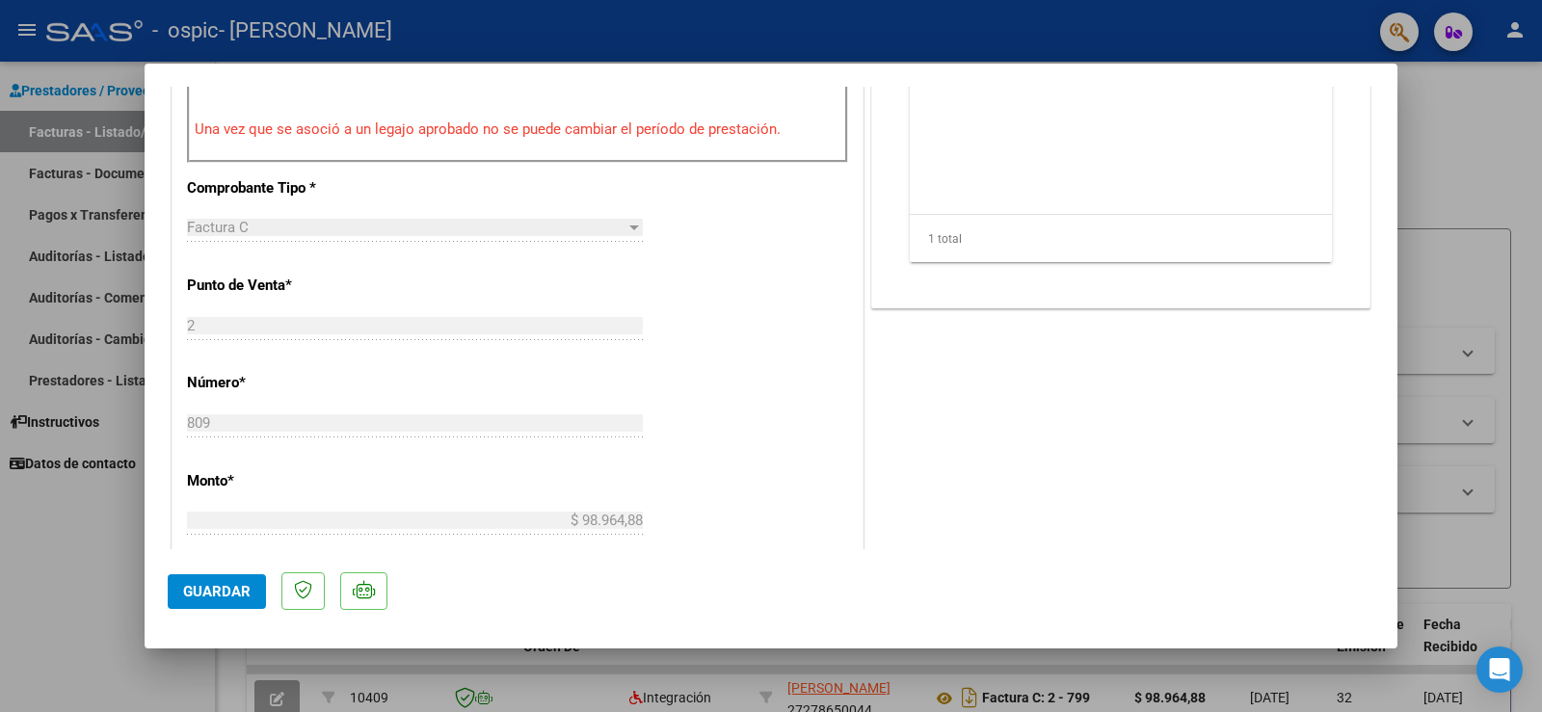
scroll to position [106, 0]
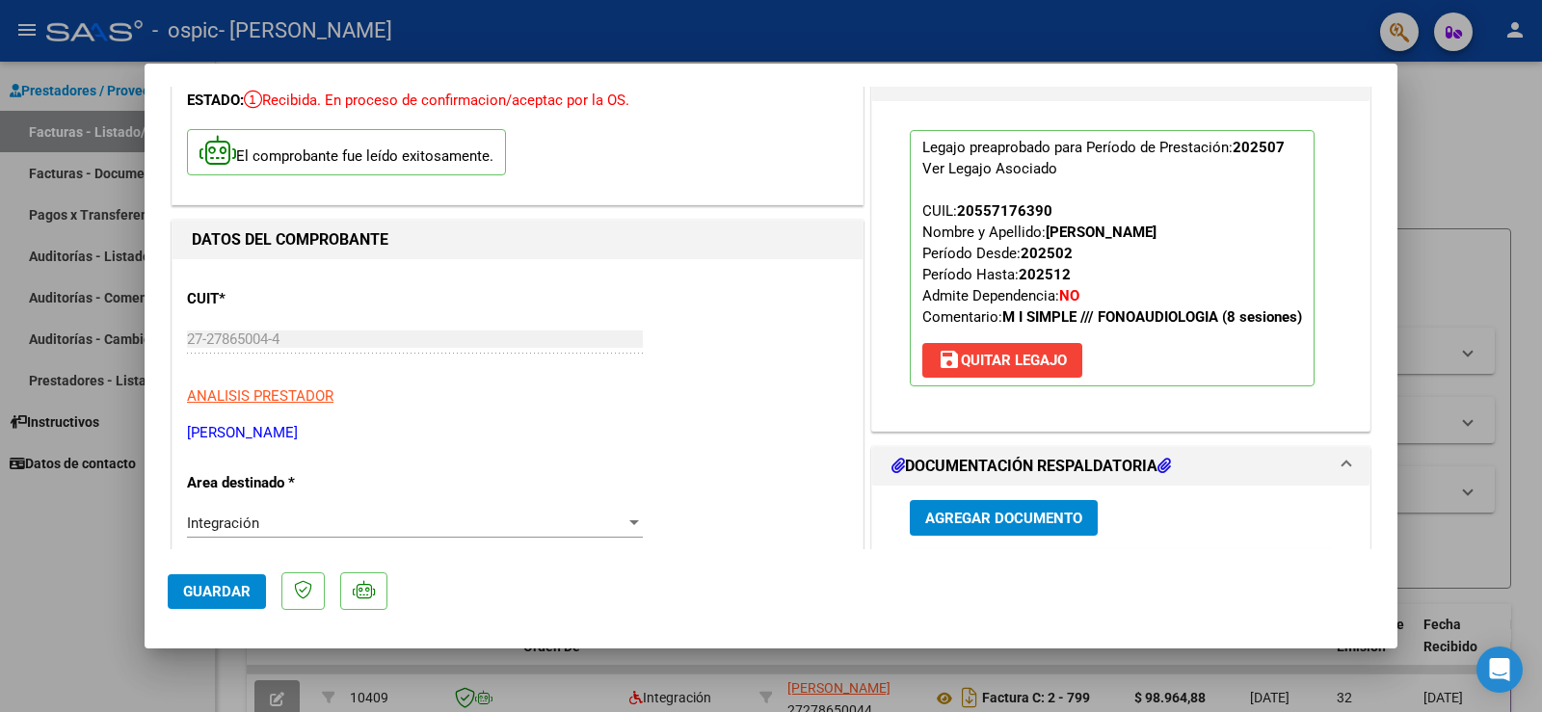
click at [1500, 215] on div at bounding box center [771, 356] width 1542 height 712
type input "$ 0,00"
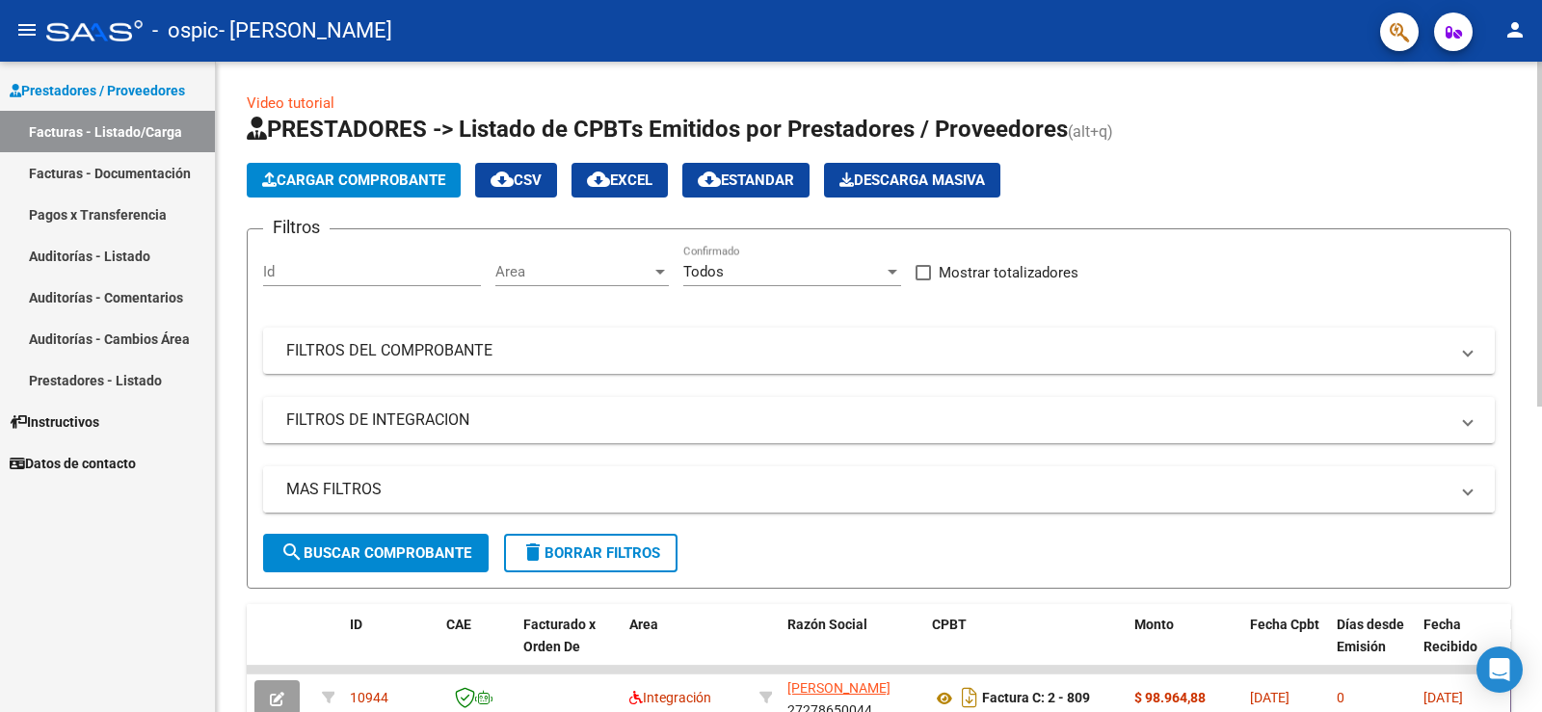
scroll to position [575, 0]
